Goal: Transaction & Acquisition: Subscribe to service/newsletter

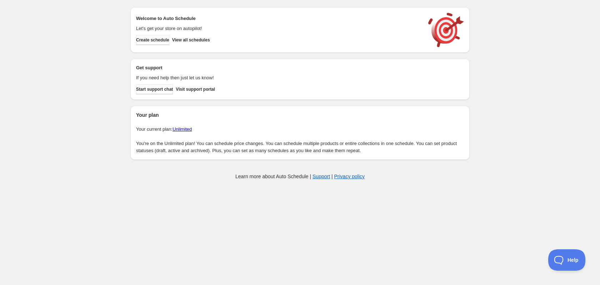
click at [179, 129] on link "Unlimited" at bounding box center [182, 129] width 19 height 5
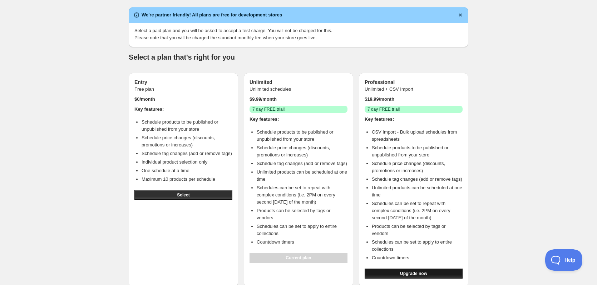
click at [417, 271] on span "Upgrade now" at bounding box center [413, 274] width 27 height 6
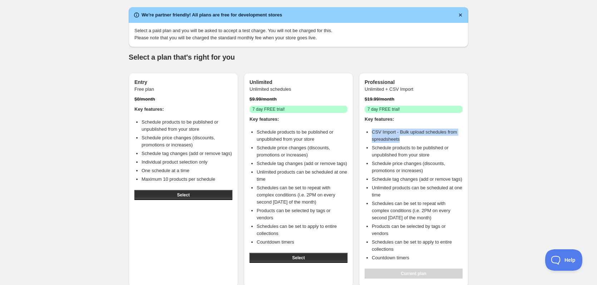
drag, startPoint x: 408, startPoint y: 139, endPoint x: 372, endPoint y: 134, distance: 36.1
click at [372, 134] on li "CSV Import - Bulk upload schedules from spreadsheets" at bounding box center [417, 136] width 91 height 14
copy li "CSV Import - Bulk upload schedules from spreadsheets"
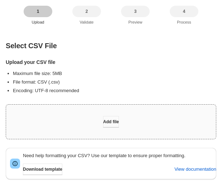
click at [111, 124] on span "Add file" at bounding box center [111, 122] width 16 height 6
